Goal: Find specific page/section: Find specific page/section

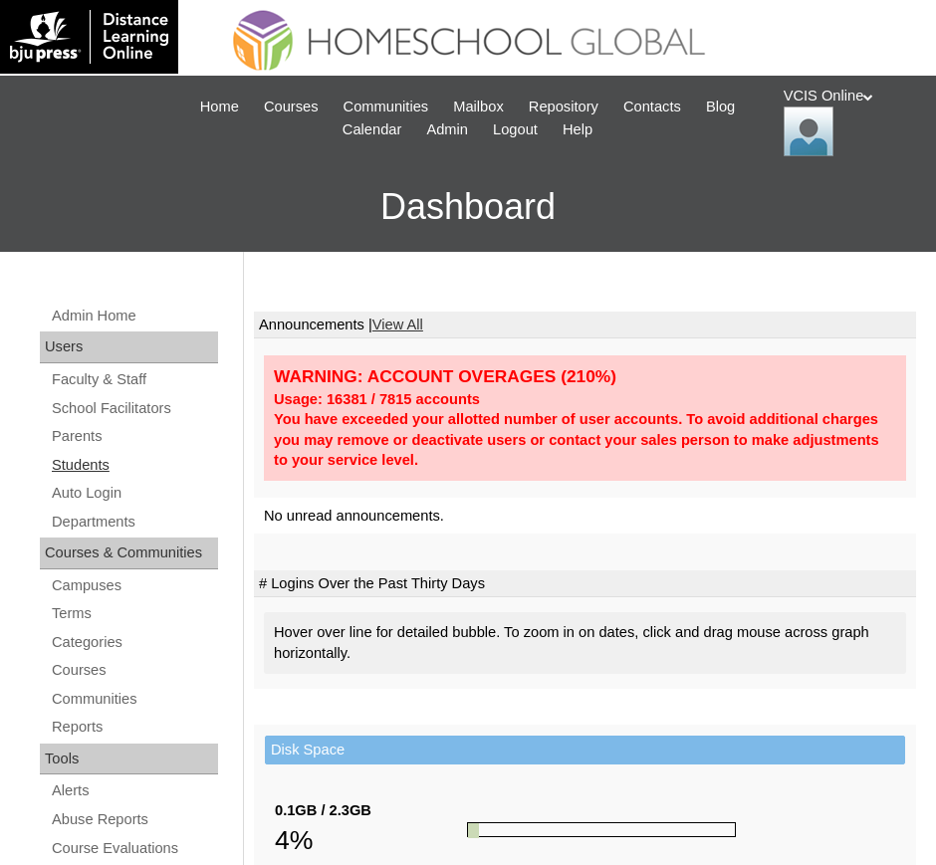
click at [91, 465] on link "Students" at bounding box center [134, 465] width 168 height 25
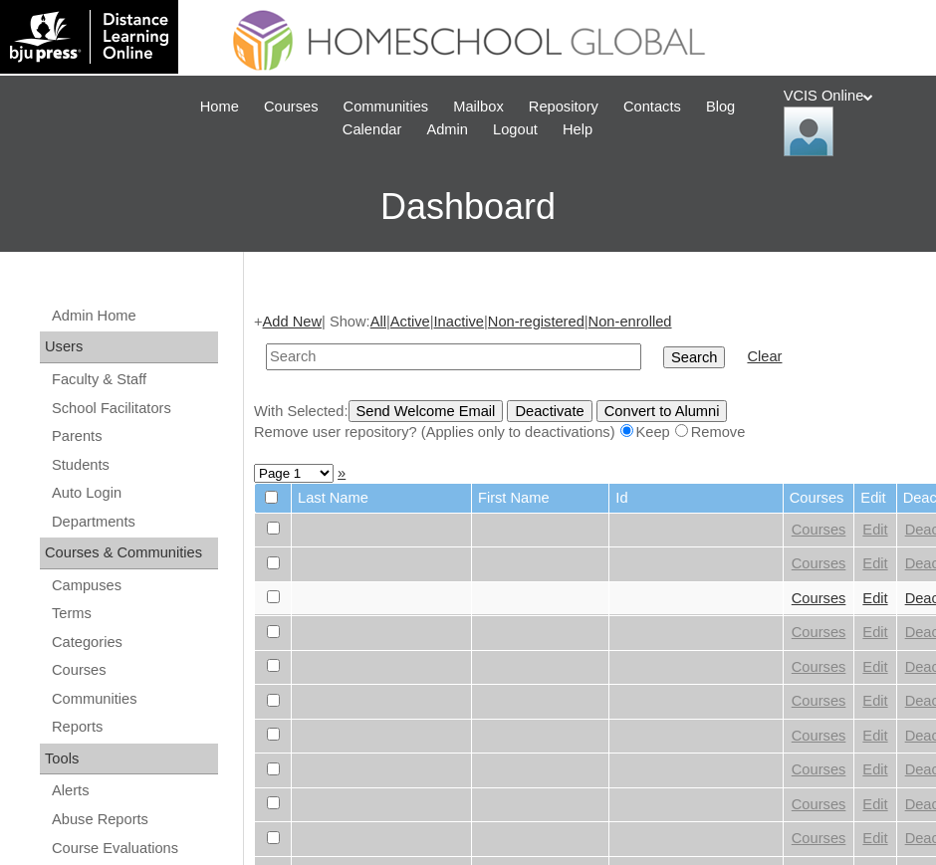
click at [440, 363] on input "text" at bounding box center [453, 356] width 375 height 27
type input "VCIS020-5B-SA2025"
click at [663, 346] on input "Search" at bounding box center [694, 357] width 62 height 22
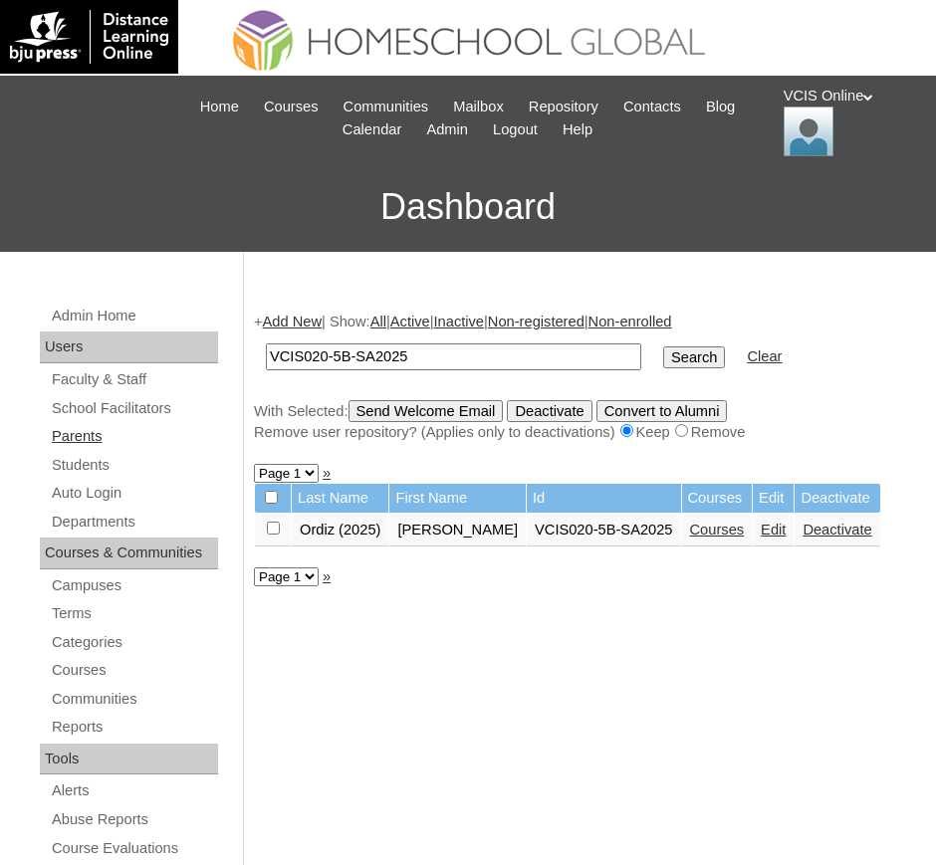
click at [96, 429] on link "Parents" at bounding box center [134, 436] width 168 height 25
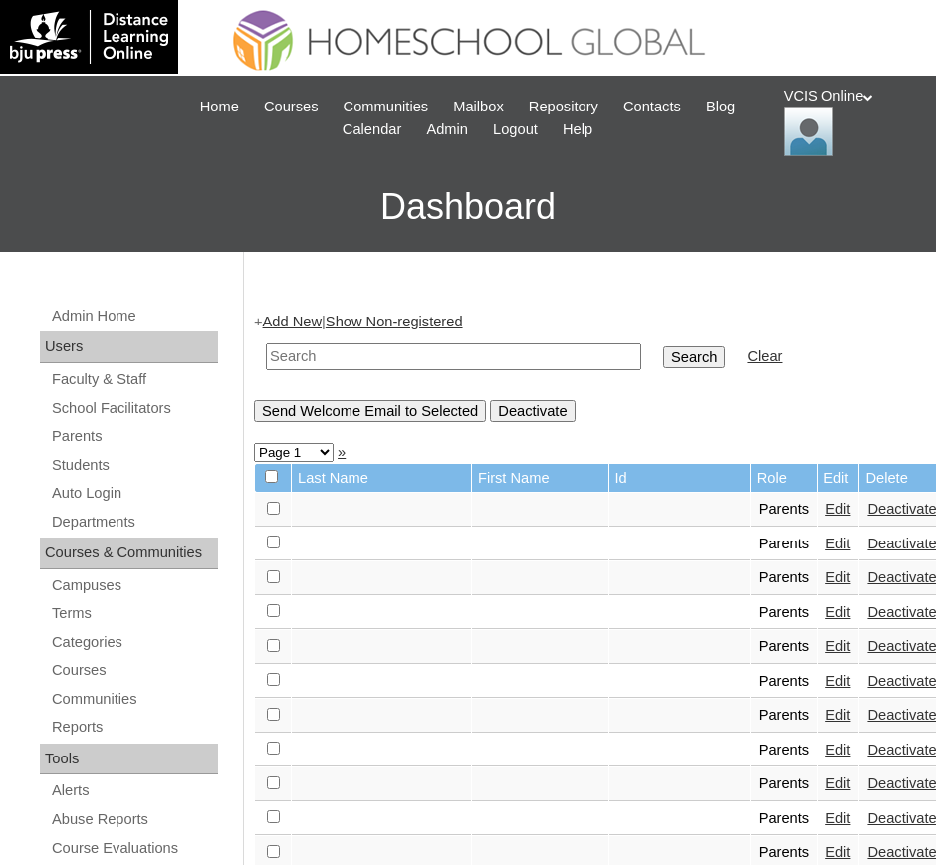
click at [359, 355] on input "text" at bounding box center [453, 356] width 375 height 27
paste input "VCIS019-5B-PA2025"
type input "VCIS019-5B-PA2025"
click at [663, 349] on input "Search" at bounding box center [694, 357] width 62 height 22
